Goal: Transaction & Acquisition: Purchase product/service

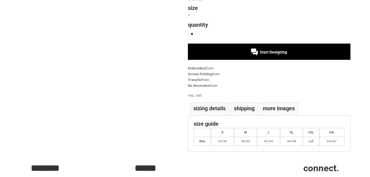
scroll to position [76, 0]
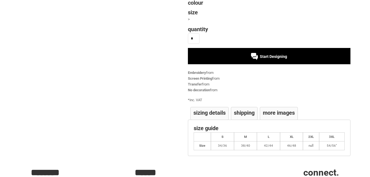
click at [223, 135] on th "S" at bounding box center [222, 136] width 23 height 9
click at [224, 138] on th "S" at bounding box center [222, 136] width 23 height 9
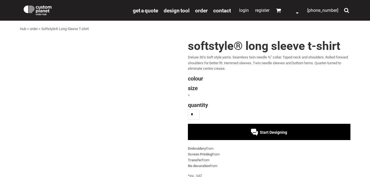
click at [265, 134] on span "Start Designing" at bounding box center [273, 132] width 27 height 4
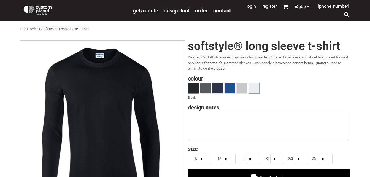
click at [250, 89] on span at bounding box center [254, 88] width 10 height 10
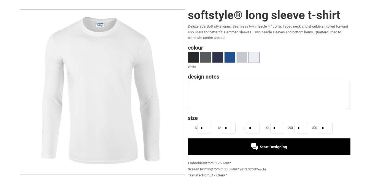
scroll to position [31, 0]
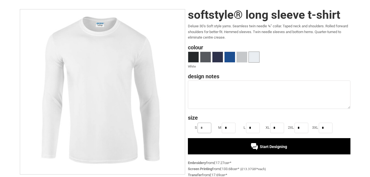
click at [207, 129] on input "*" at bounding box center [204, 127] width 14 height 10
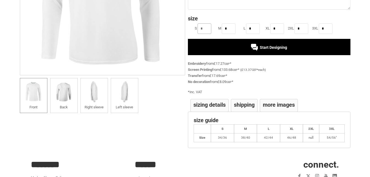
scroll to position [135, 0]
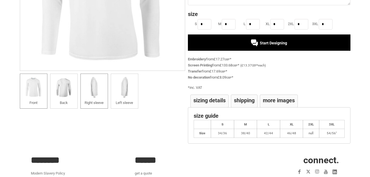
type input "*"
click at [98, 99] on li "Right sleeve" at bounding box center [94, 90] width 28 height 35
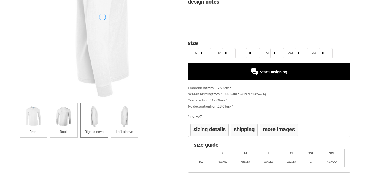
scroll to position [105, 0]
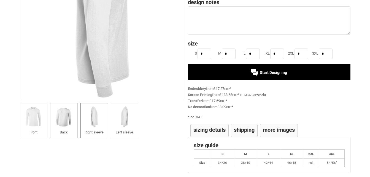
click at [195, 129] on h4 "Sizing Details" at bounding box center [209, 130] width 32 height 6
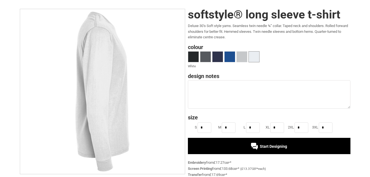
scroll to position [0, 0]
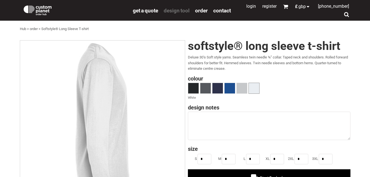
click at [173, 10] on span "design tool" at bounding box center [177, 10] width 26 height 6
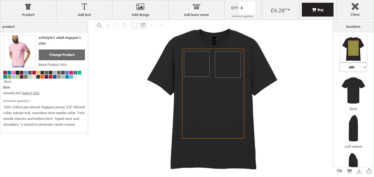
click at [360, 68] on select "**********" at bounding box center [353, 66] width 28 height 9
select select "*******"
click at [339, 62] on select "**********" at bounding box center [353, 66] width 28 height 9
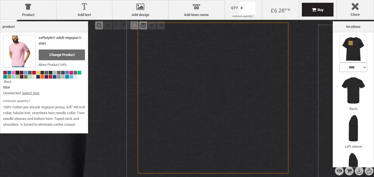
drag, startPoint x: 188, startPoint y: 58, endPoint x: 204, endPoint y: 72, distance: 21.1
click at [204, 72] on icon "Created with [PERSON_NAME] 2.1.2" at bounding box center [213, 98] width 151 height 151
click at [55, 73] on span at bounding box center [55, 73] width 4 height 4
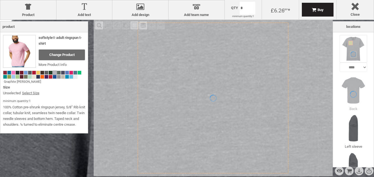
drag, startPoint x: 206, startPoint y: 56, endPoint x: 198, endPoint y: 81, distance: 27.0
click at [198, 81] on div at bounding box center [213, 98] width 239 height 156
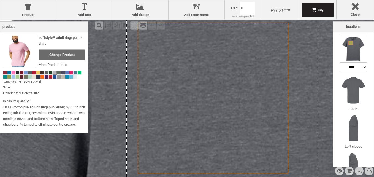
click at [200, 81] on icon "Created with [PERSON_NAME] 2.1.2" at bounding box center [213, 98] width 151 height 151
click at [171, 59] on icon "Created with [PERSON_NAME] 2.1.2" at bounding box center [213, 98] width 151 height 151
click at [357, 84] on img at bounding box center [353, 91] width 28 height 28
